Goal: Navigation & Orientation: Find specific page/section

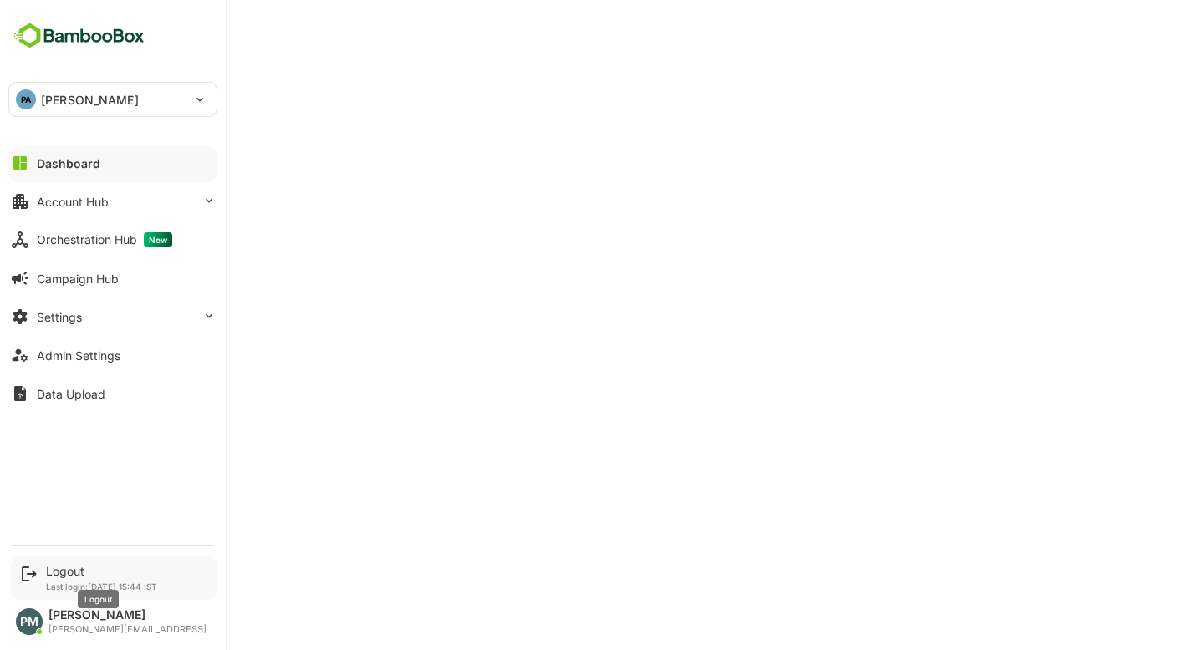
click at [92, 576] on div "Logout" at bounding box center [101, 571] width 111 height 14
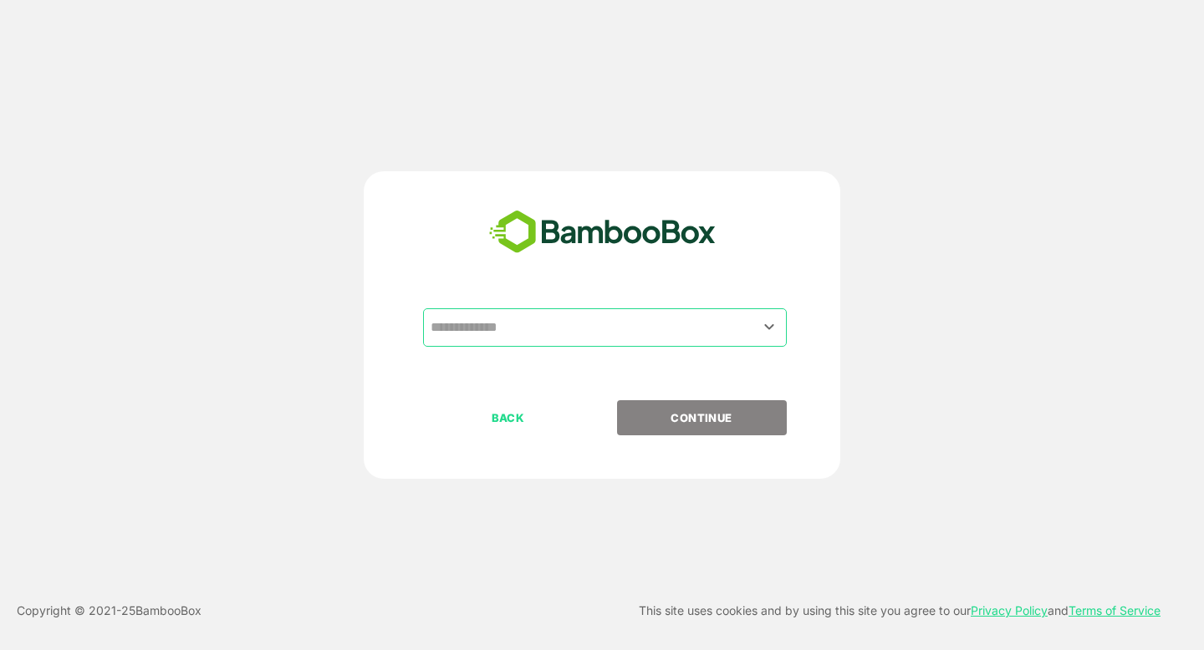
click at [565, 324] on input "text" at bounding box center [604, 328] width 357 height 32
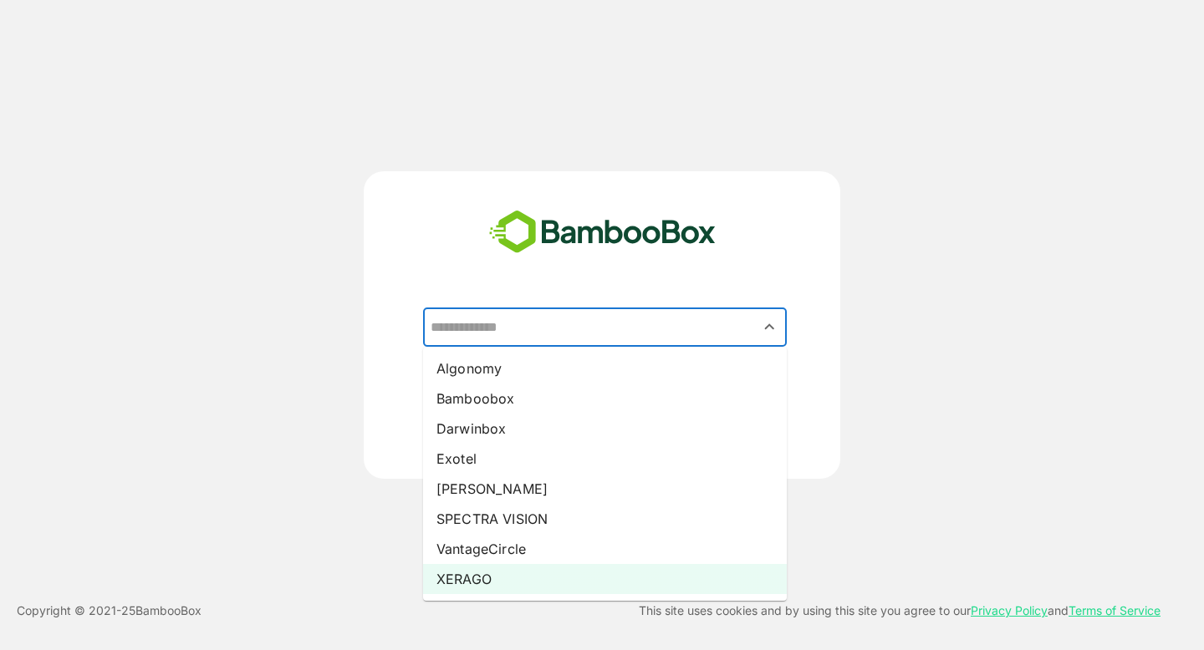
click at [491, 577] on li "XERAGO" at bounding box center [605, 579] width 364 height 30
type input "******"
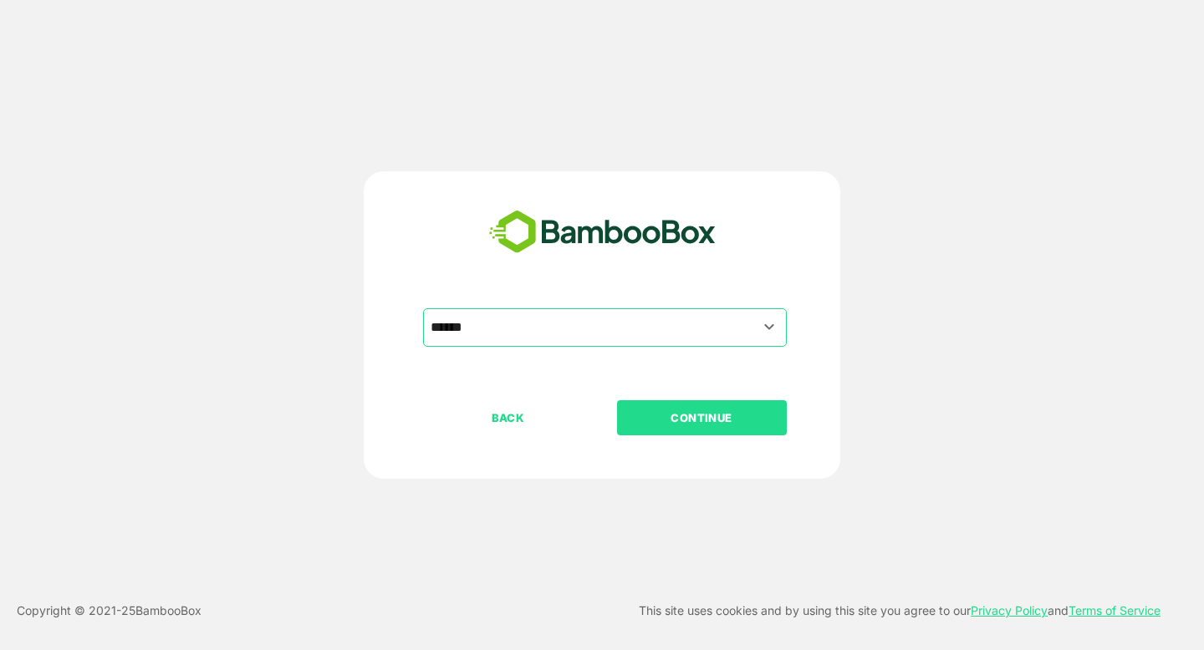
click at [663, 421] on p "CONTINUE" at bounding box center [701, 418] width 167 height 18
click at [573, 334] on input "text" at bounding box center [604, 328] width 357 height 32
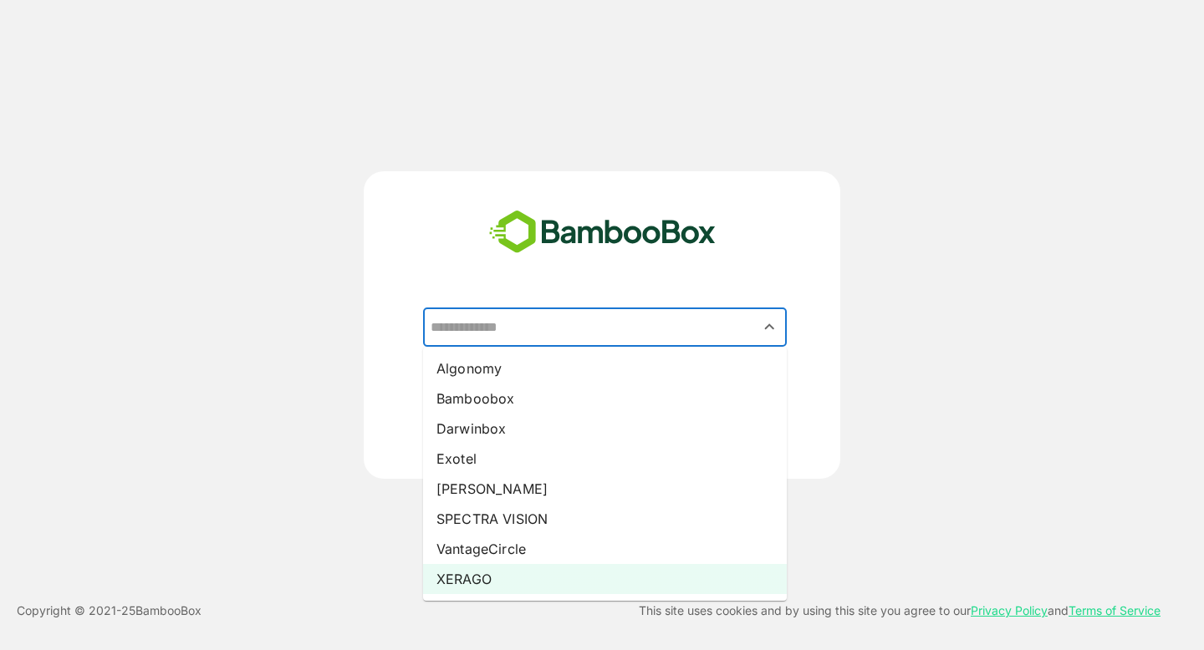
click at [486, 571] on li "XERAGO" at bounding box center [605, 579] width 364 height 30
type input "******"
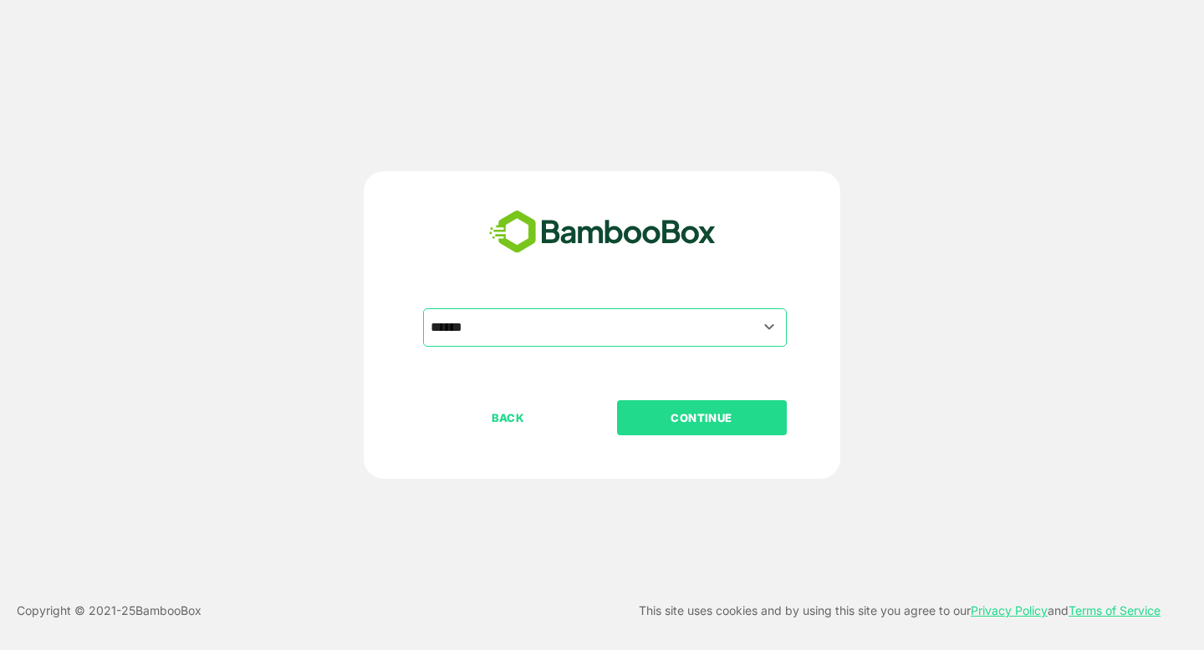
click at [714, 414] on p "CONTINUE" at bounding box center [701, 418] width 167 height 18
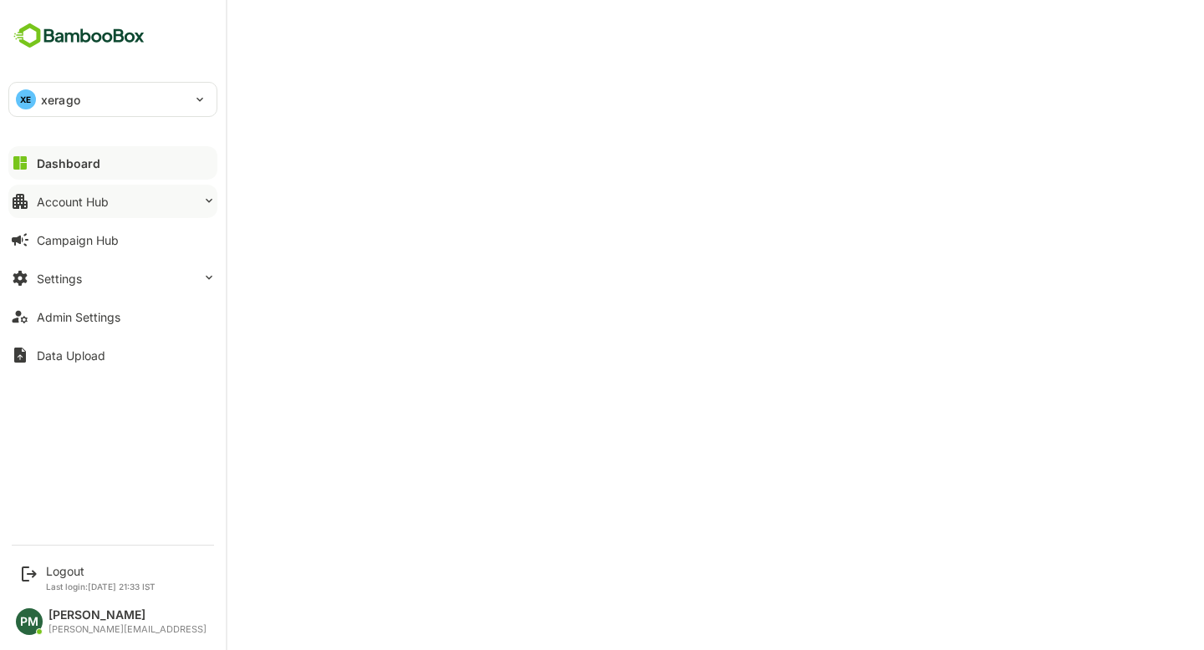
click at [139, 207] on button "Account Hub" at bounding box center [112, 201] width 209 height 33
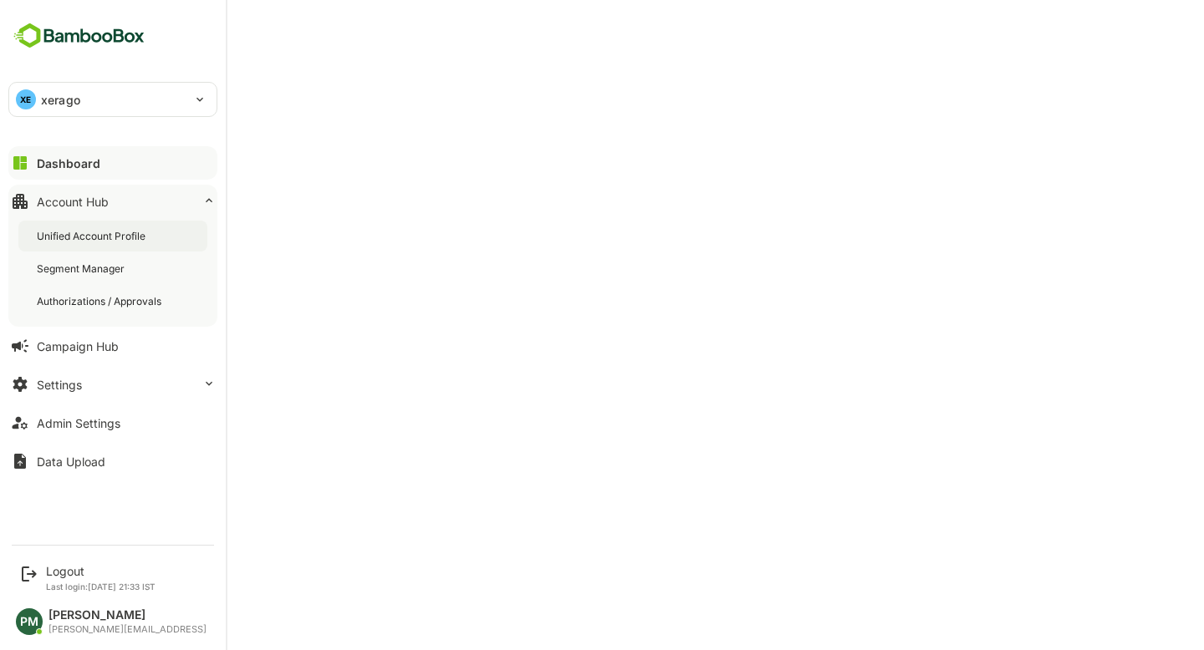
click at [126, 237] on div "Unified Account Profile" at bounding box center [93, 236] width 112 height 14
click at [46, 160] on div "Dashboard" at bounding box center [67, 163] width 60 height 14
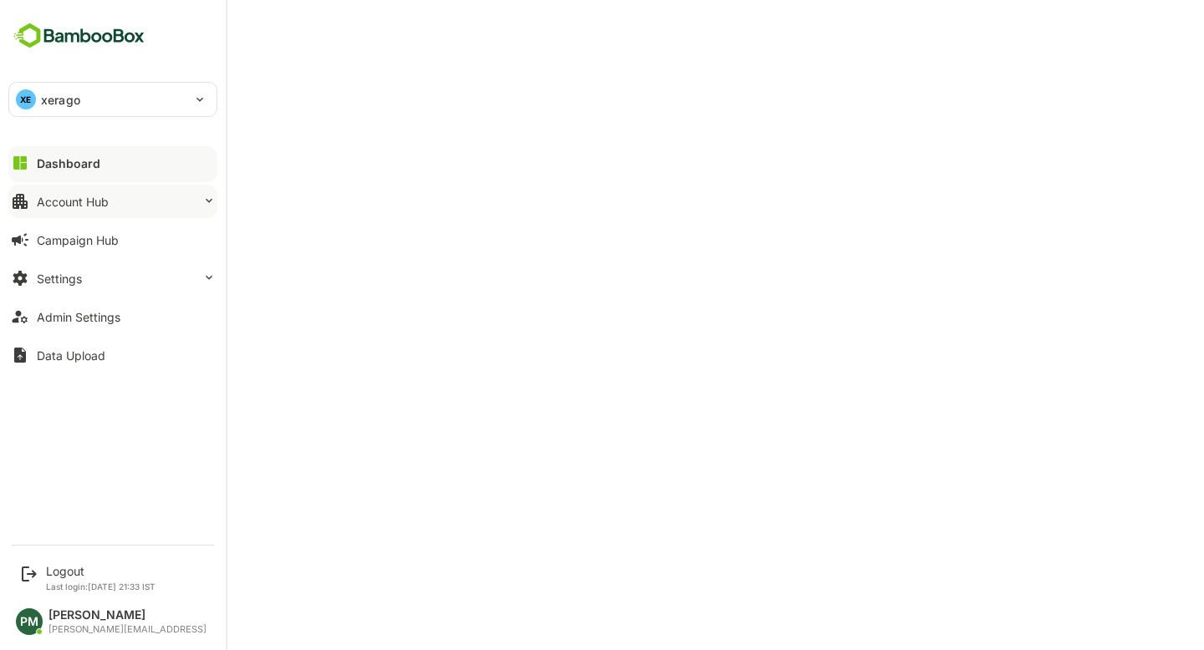
click at [95, 196] on div "Account Hub" at bounding box center [73, 202] width 72 height 14
click at [152, 207] on button "Account Hub" at bounding box center [112, 201] width 209 height 33
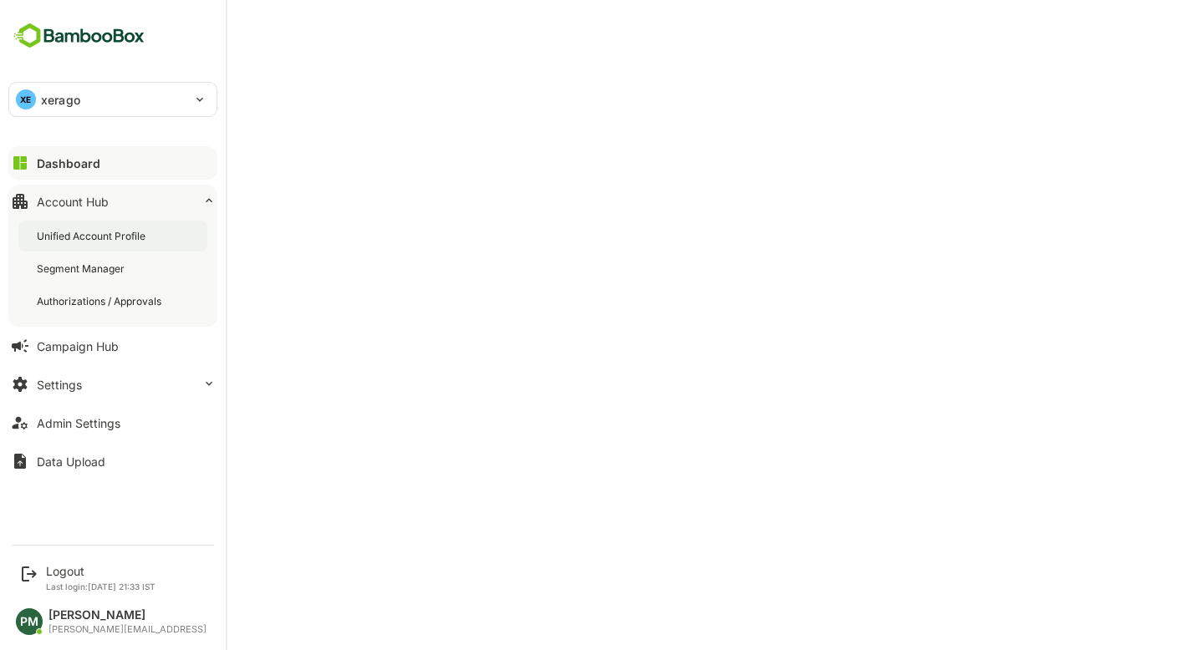
click at [143, 237] on div "Unified Account Profile" at bounding box center [93, 236] width 112 height 14
click at [63, 419] on div "Admin Settings" at bounding box center [79, 423] width 84 height 14
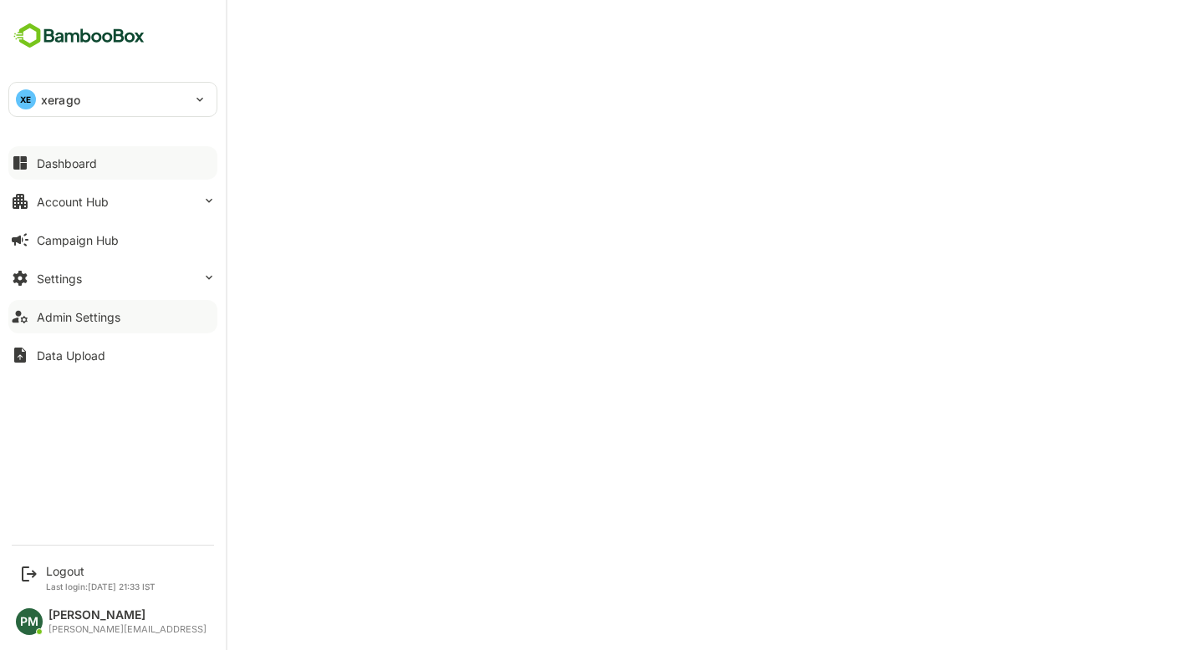
click at [20, 155] on icon at bounding box center [20, 163] width 20 height 20
click at [95, 311] on div "Admin Settings" at bounding box center [79, 317] width 84 height 14
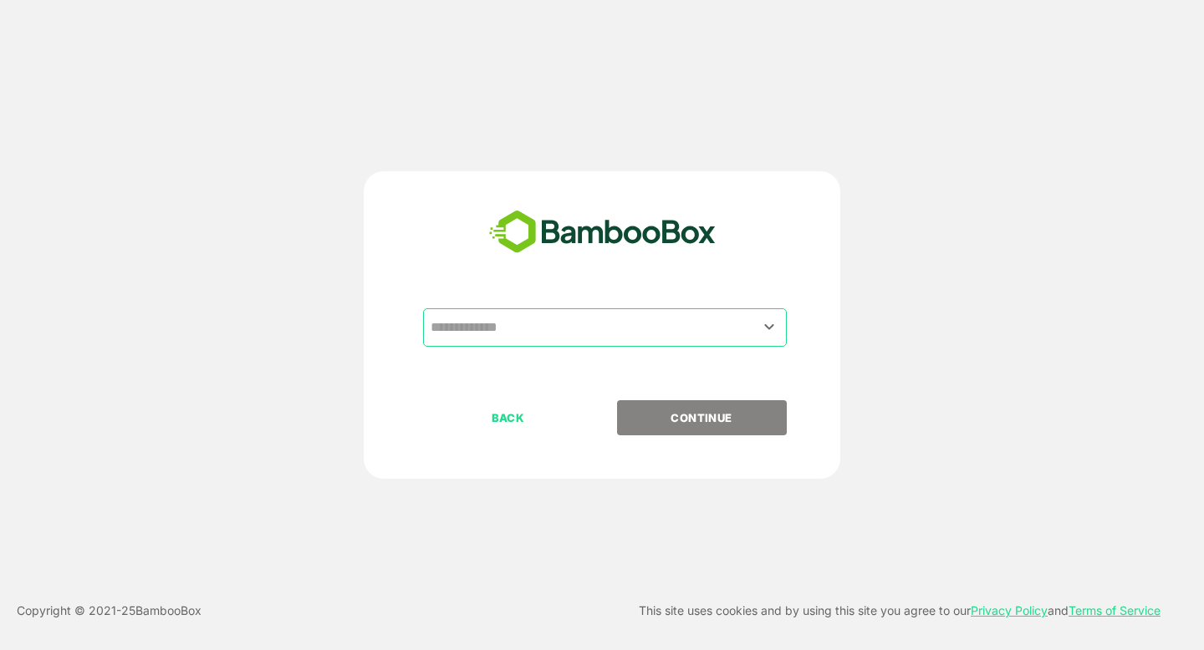
click at [505, 320] on input "text" at bounding box center [604, 328] width 357 height 32
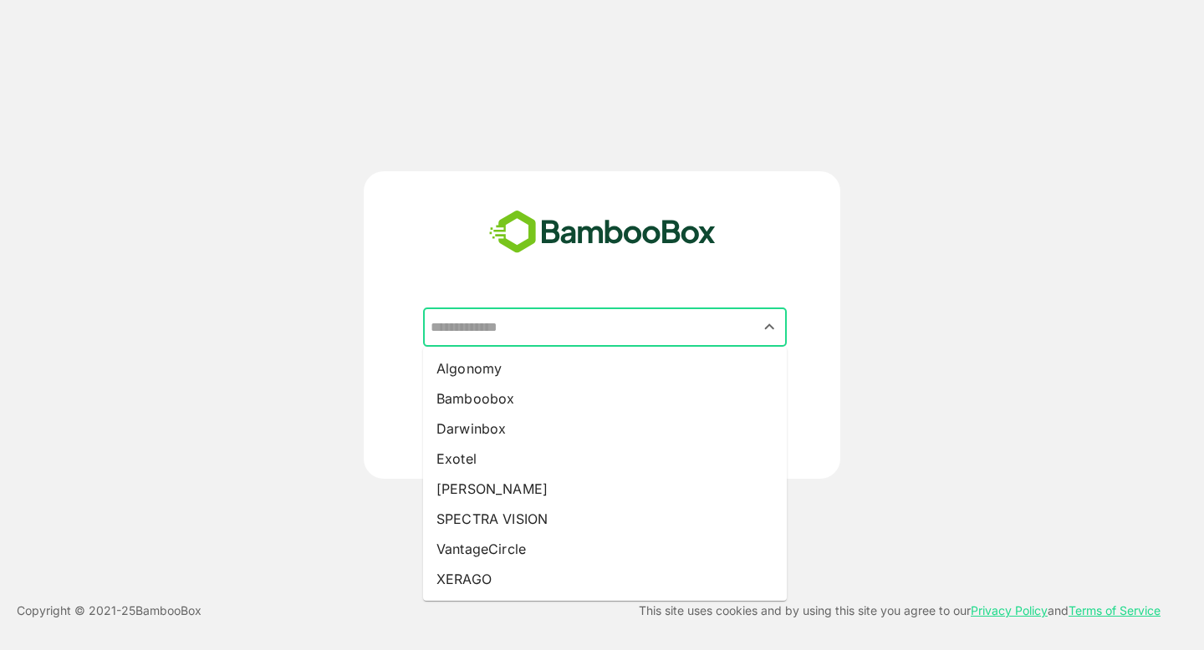
click at [629, 321] on input "text" at bounding box center [604, 328] width 357 height 32
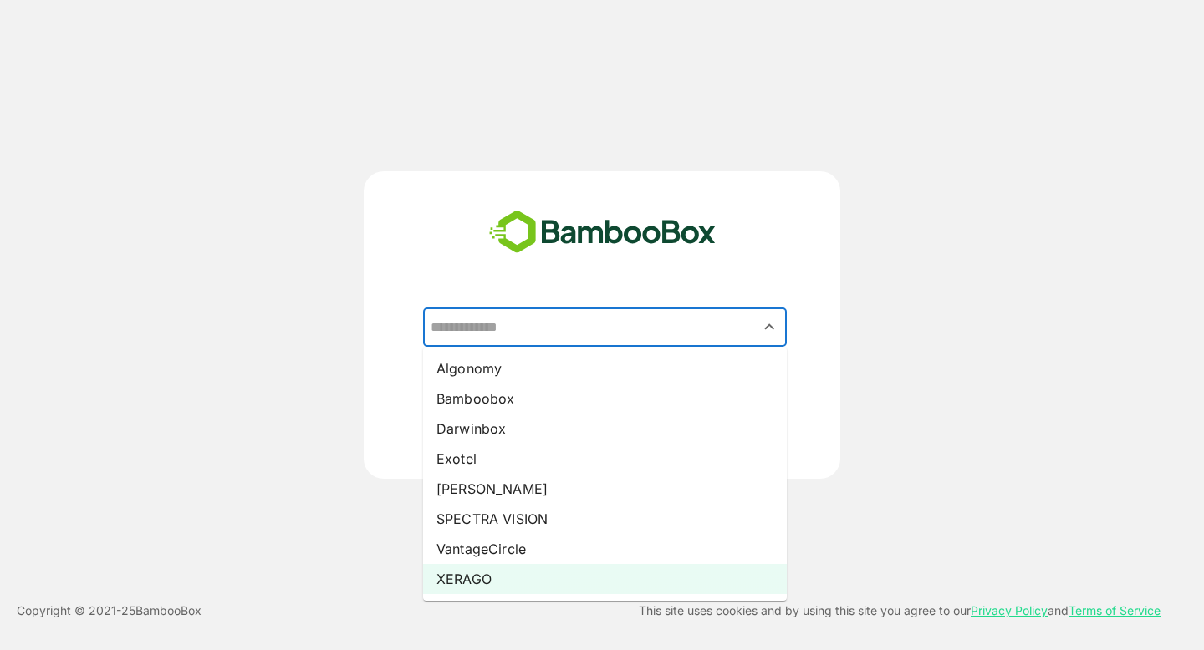
click at [527, 564] on li "XERAGO" at bounding box center [605, 579] width 364 height 30
type input "******"
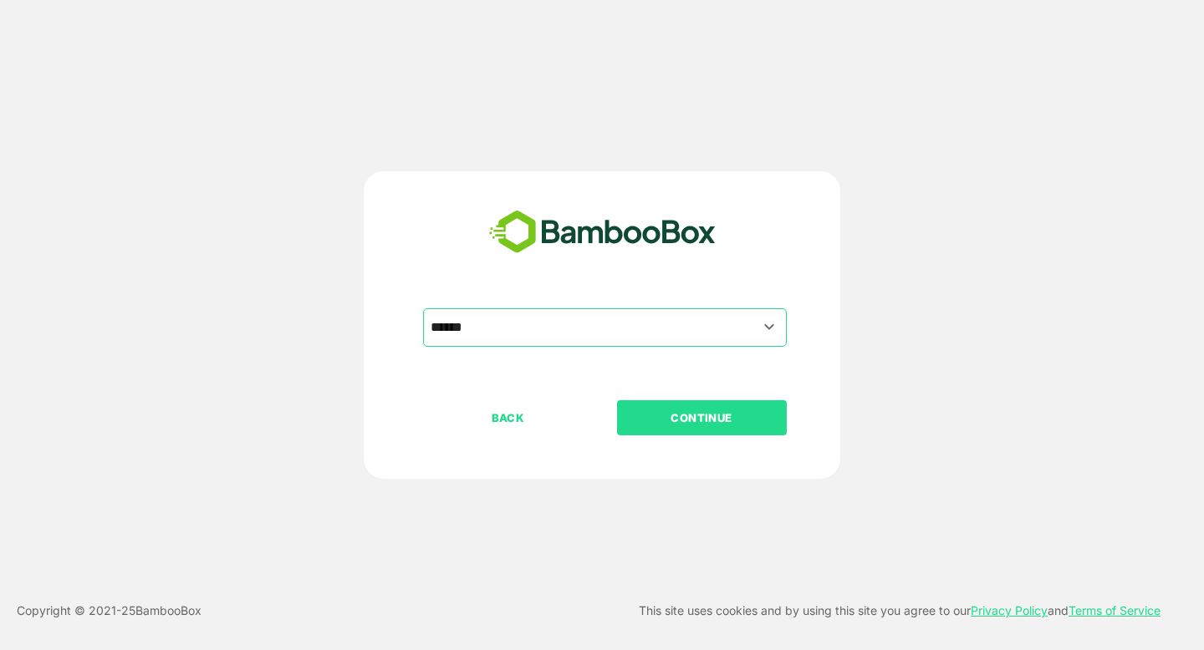
click at [639, 436] on div "BACK CONTINUE" at bounding box center [616, 471] width 387 height 142
click at [695, 410] on p "CONTINUE" at bounding box center [701, 418] width 167 height 18
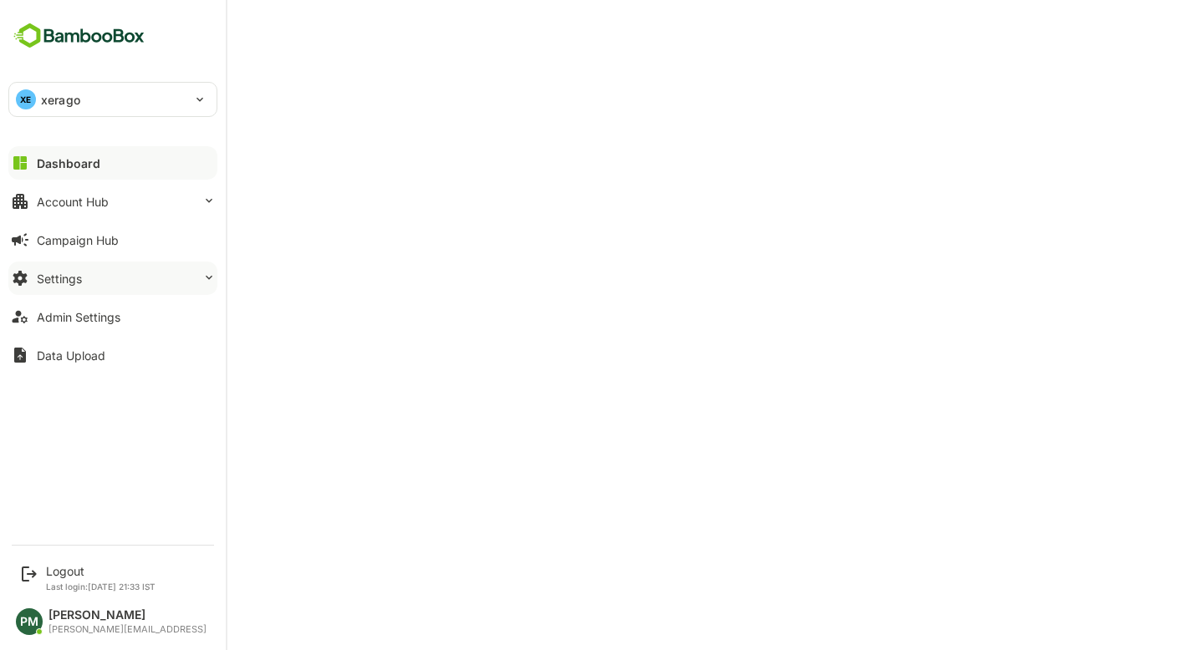
click at [83, 286] on button "Settings" at bounding box center [112, 278] width 209 height 33
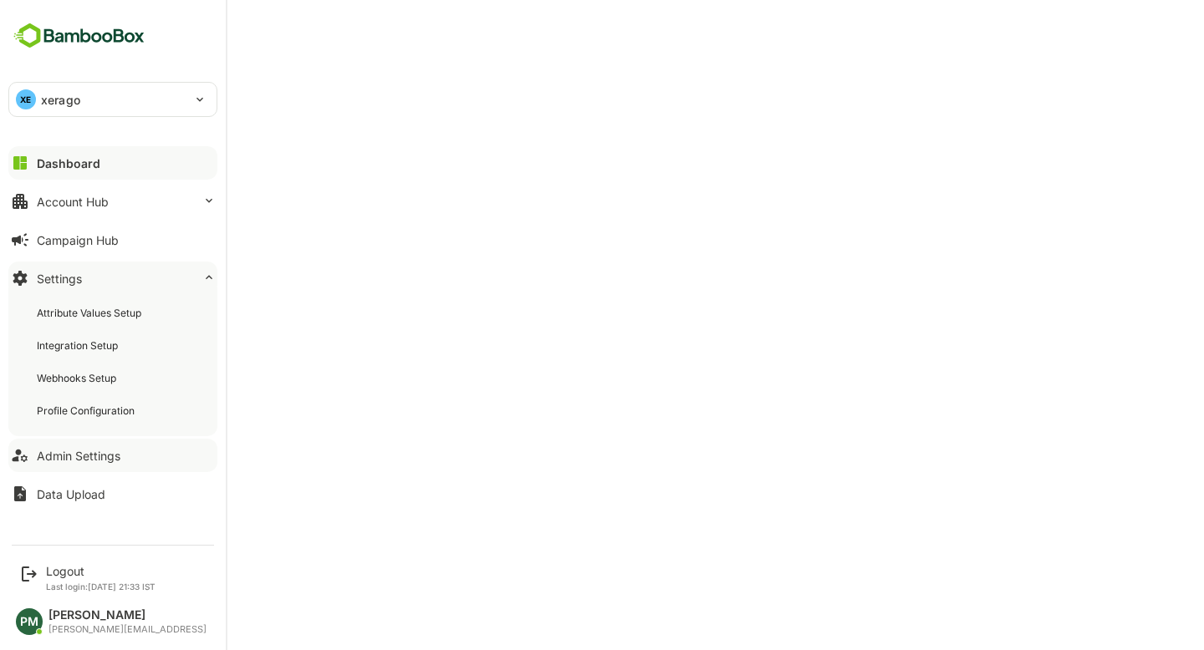
click at [93, 470] on button "Admin Settings" at bounding box center [112, 455] width 209 height 33
